Goal: Complete application form: Complete application form

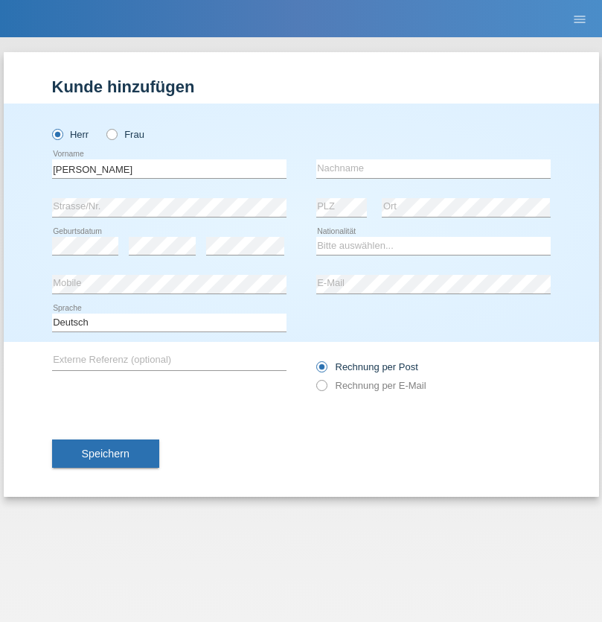
type input "[PERSON_NAME]"
click at [433, 168] on input "text" at bounding box center [433, 168] width 235 height 19
type input "Akhabbar"
select select "CH"
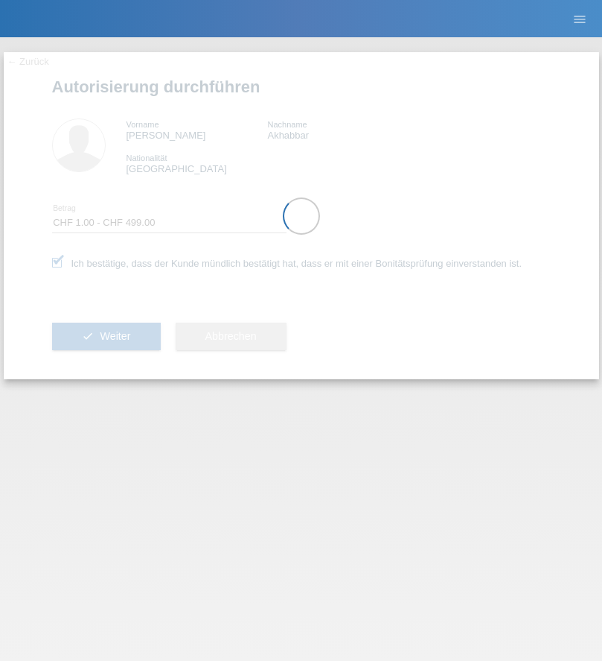
select select "1"
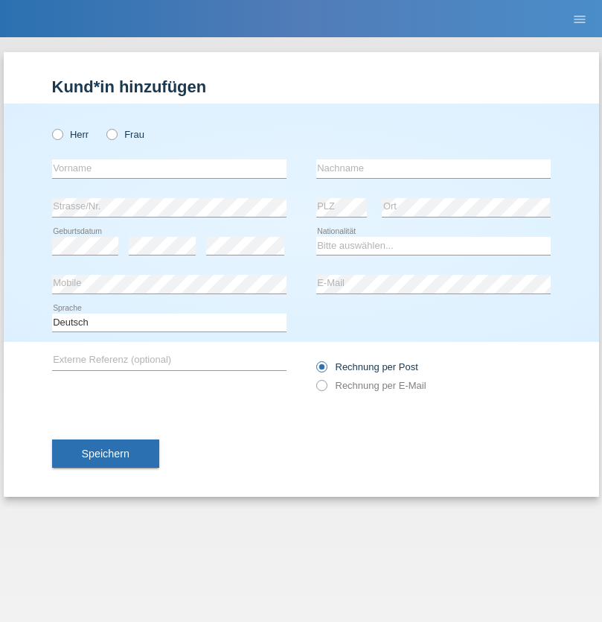
radio input "true"
click at [169, 168] on input "text" at bounding box center [169, 168] width 235 height 19
type input "[PERSON_NAME]"
click at [433, 168] on input "text" at bounding box center [433, 168] width 235 height 19
type input "Wider"
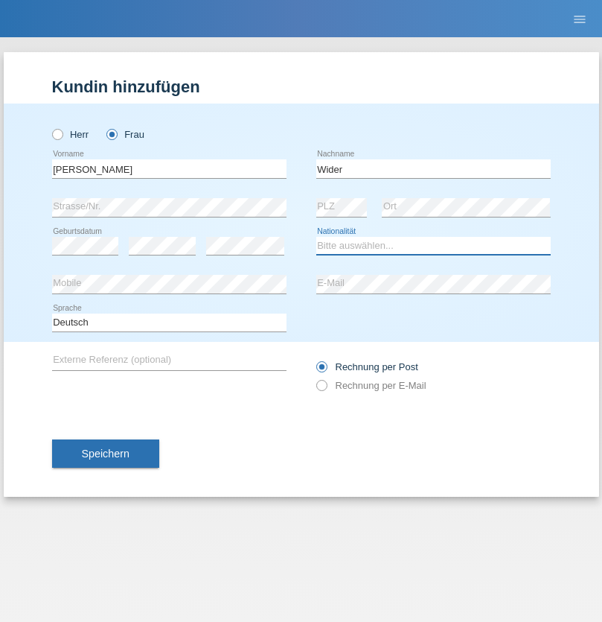
select select "CH"
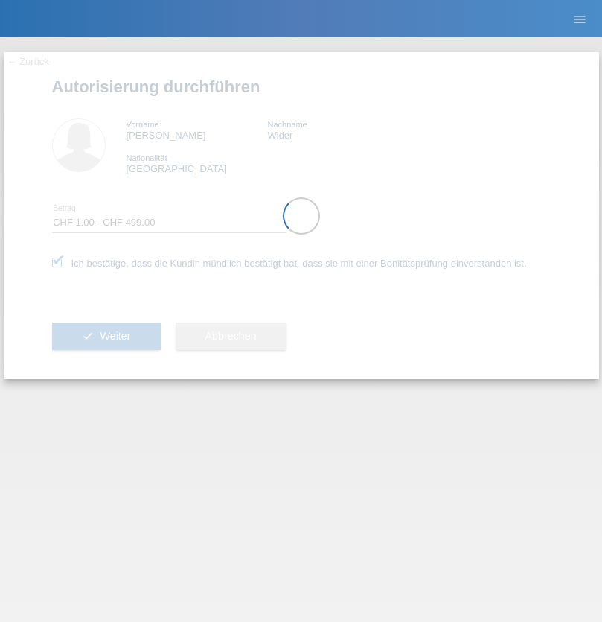
select select "1"
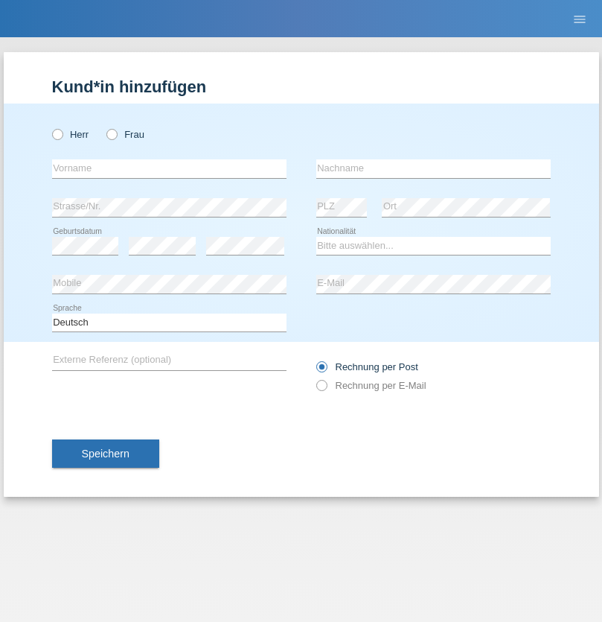
radio input "true"
click at [169, 168] on input "text" at bounding box center [169, 168] width 235 height 19
type input "Joshua"
click at [433, 168] on input "text" at bounding box center [433, 168] width 235 height 19
type input "Frei"
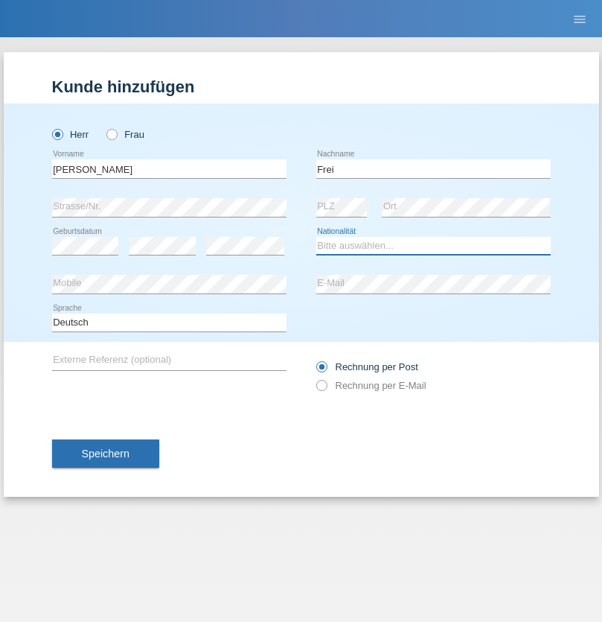
select select "CH"
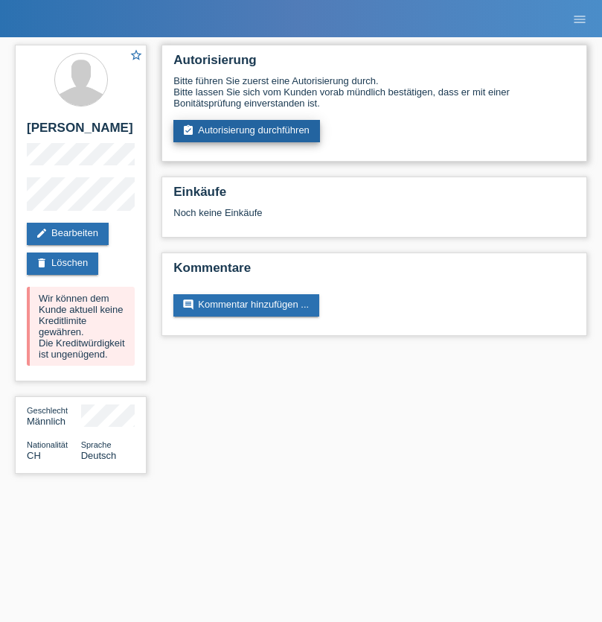
click at [247, 131] on link "assignment_turned_in Autorisierung durchführen" at bounding box center [247, 131] width 147 height 22
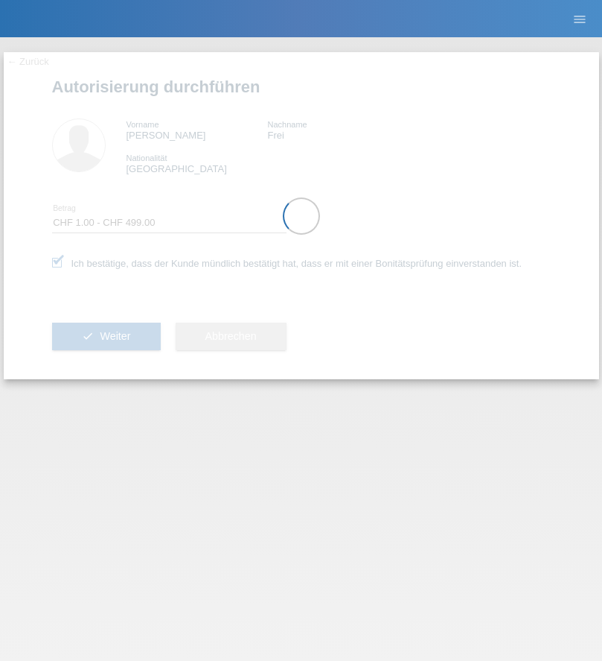
select select "1"
